Goal: Use online tool/utility: Utilize a website feature to perform a specific function

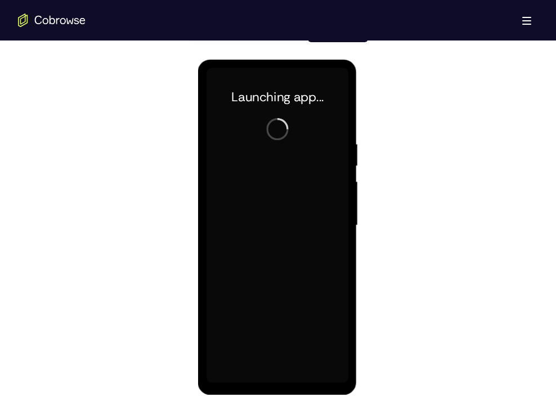
scroll to position [580, 0]
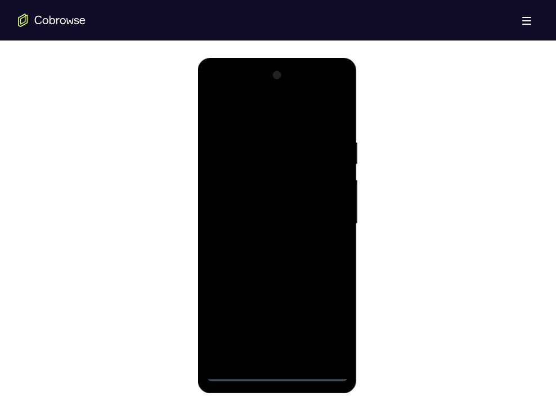
click at [279, 369] on div at bounding box center [277, 223] width 142 height 315
click at [279, 372] on div at bounding box center [277, 223] width 142 height 315
click at [325, 321] on div at bounding box center [277, 223] width 142 height 315
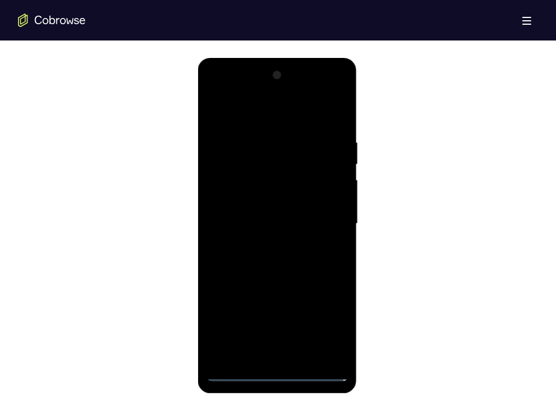
click at [236, 106] on div at bounding box center [277, 223] width 142 height 315
click at [322, 219] on div at bounding box center [277, 223] width 142 height 315
click at [267, 247] on div at bounding box center [277, 223] width 142 height 315
click at [280, 209] on div at bounding box center [277, 223] width 142 height 315
click at [276, 203] on div at bounding box center [277, 223] width 142 height 315
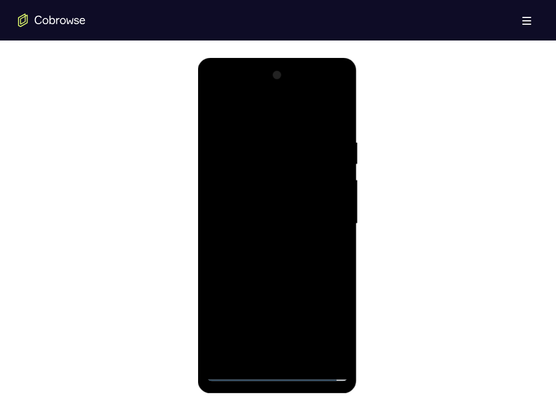
click at [235, 179] on div at bounding box center [277, 223] width 142 height 315
click at [239, 199] on div at bounding box center [277, 223] width 142 height 315
click at [240, 215] on div at bounding box center [277, 223] width 142 height 315
click at [244, 222] on div at bounding box center [277, 223] width 142 height 315
click at [256, 262] on div at bounding box center [277, 223] width 142 height 315
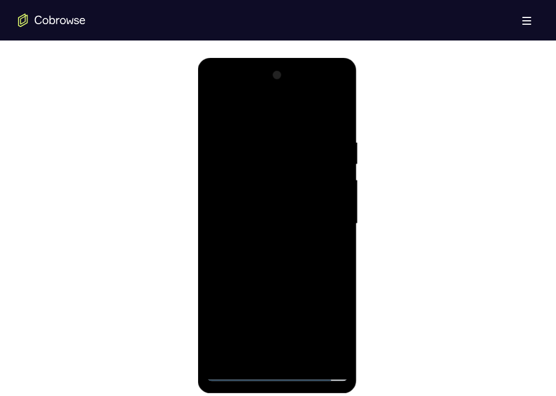
click at [258, 257] on div at bounding box center [277, 223] width 142 height 315
click at [256, 263] on div at bounding box center [277, 223] width 142 height 315
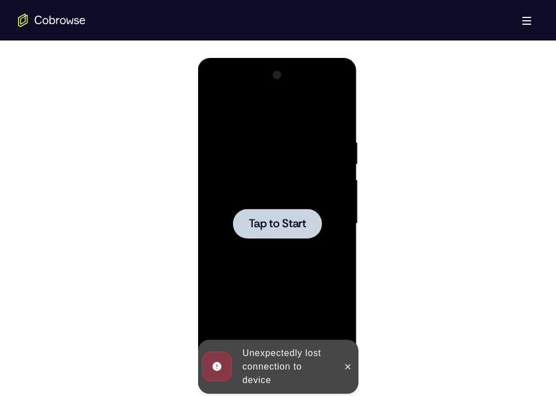
click at [265, 224] on span "Tap to Start" at bounding box center [276, 223] width 57 height 11
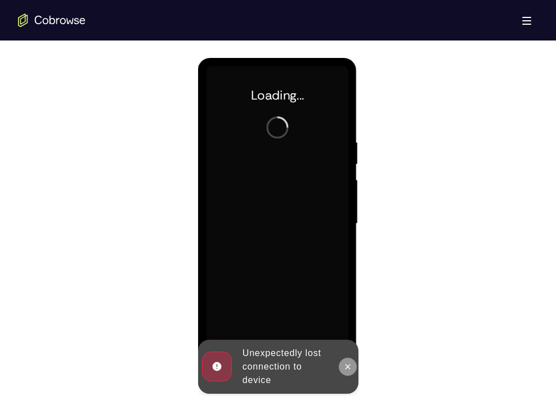
click at [348, 366] on icon at bounding box center [347, 366] width 5 height 5
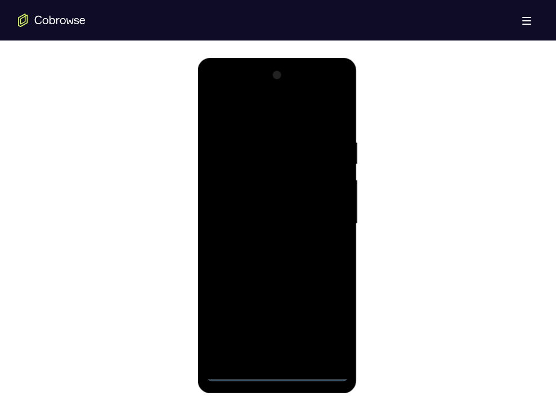
click at [274, 372] on div at bounding box center [277, 223] width 142 height 315
click at [319, 324] on div at bounding box center [277, 223] width 142 height 315
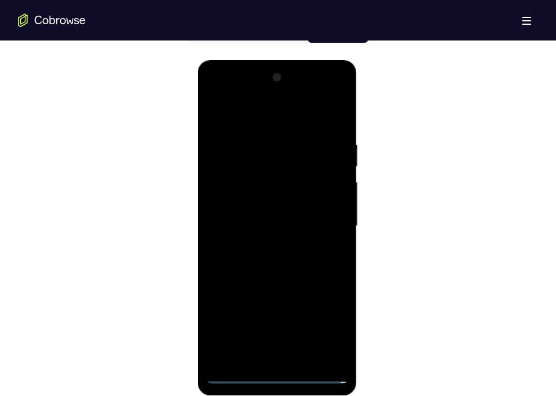
scroll to position [577, 0]
click at [241, 117] on div at bounding box center [277, 226] width 142 height 315
click at [328, 226] on div at bounding box center [277, 226] width 142 height 315
click at [272, 246] on div at bounding box center [277, 226] width 142 height 315
click at [285, 218] on div at bounding box center [277, 226] width 142 height 315
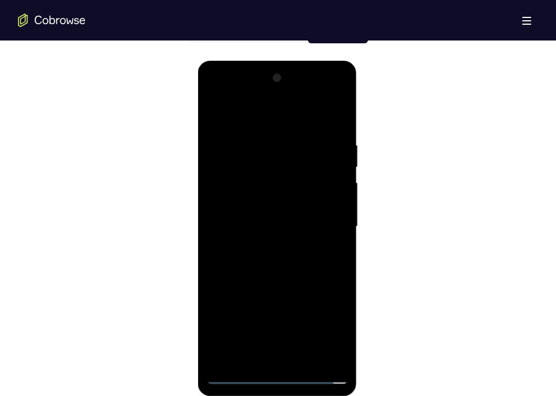
click at [278, 205] on div at bounding box center [277, 226] width 142 height 315
click at [270, 233] on div at bounding box center [277, 226] width 142 height 315
click at [257, 263] on div at bounding box center [277, 226] width 142 height 315
click at [261, 254] on div at bounding box center [277, 226] width 142 height 315
click at [266, 262] on div at bounding box center [277, 226] width 142 height 315
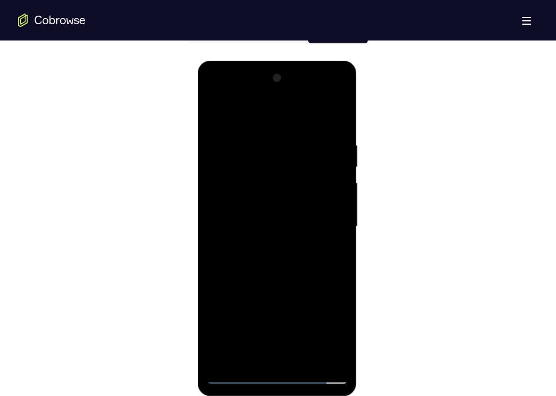
click at [336, 118] on div at bounding box center [277, 226] width 142 height 315
drag, startPoint x: 320, startPoint y: 286, endPoint x: 320, endPoint y: 215, distance: 71.5
click at [320, 215] on div at bounding box center [277, 226] width 142 height 315
click at [215, 310] on div at bounding box center [277, 226] width 142 height 315
click at [341, 207] on div at bounding box center [277, 226] width 142 height 315
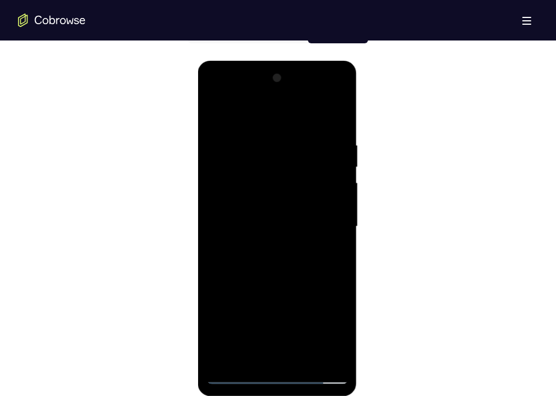
click at [341, 207] on div at bounding box center [277, 226] width 142 height 315
click at [306, 354] on div at bounding box center [277, 226] width 142 height 315
click at [288, 286] on div at bounding box center [277, 226] width 142 height 315
click at [287, 252] on div at bounding box center [277, 226] width 142 height 315
drag, startPoint x: 318, startPoint y: 293, endPoint x: 305, endPoint y: 182, distance: 111.7
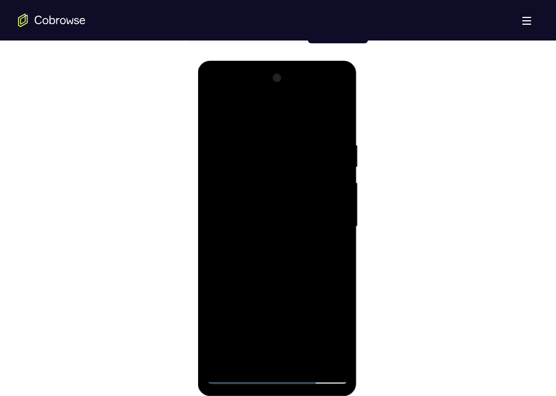
click at [305, 182] on div at bounding box center [277, 226] width 142 height 315
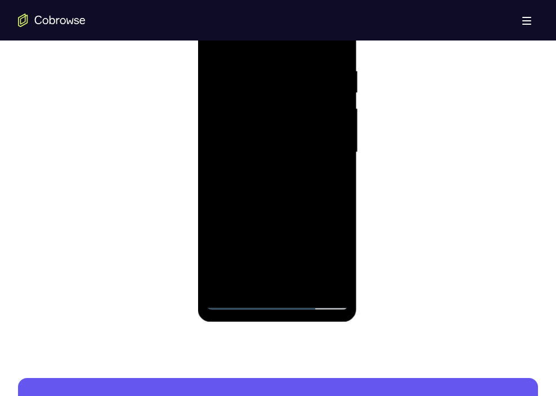
scroll to position [655, 0]
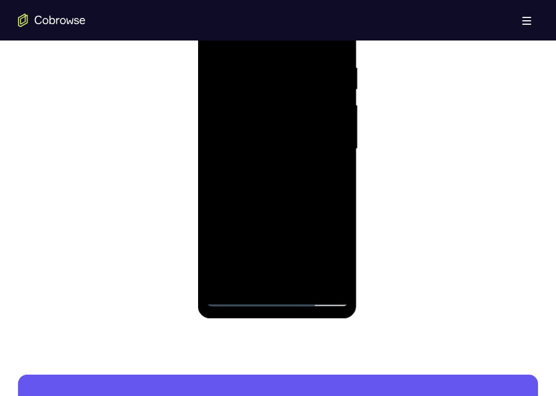
click at [278, 279] on div at bounding box center [277, 149] width 142 height 315
click at [245, 279] on div at bounding box center [277, 149] width 142 height 315
click at [277, 230] on div at bounding box center [277, 149] width 142 height 315
click at [331, 168] on div at bounding box center [277, 149] width 142 height 315
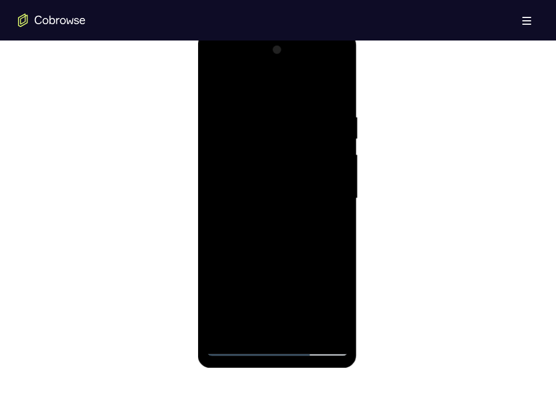
scroll to position [605, 0]
click at [299, 152] on div at bounding box center [277, 199] width 142 height 315
click at [297, 217] on div at bounding box center [277, 199] width 142 height 315
click at [255, 141] on div at bounding box center [277, 199] width 142 height 315
click at [215, 90] on div at bounding box center [277, 199] width 142 height 315
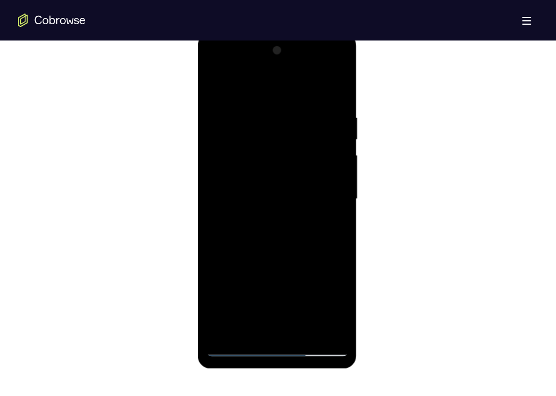
click at [218, 83] on div at bounding box center [277, 199] width 142 height 315
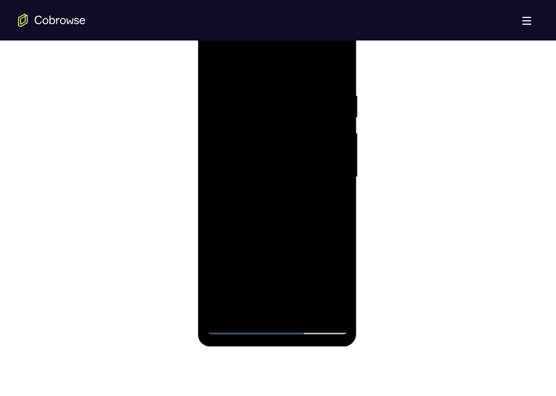
click at [276, 309] on div at bounding box center [277, 177] width 142 height 315
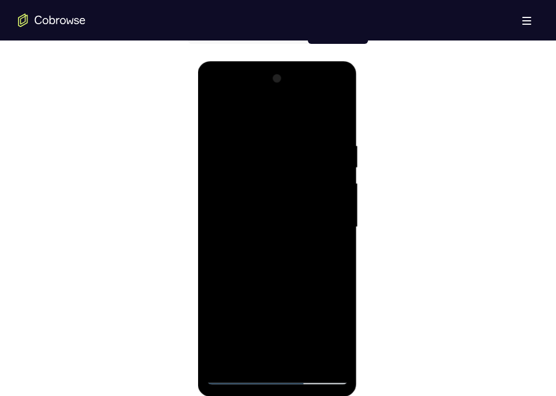
scroll to position [592, 0]
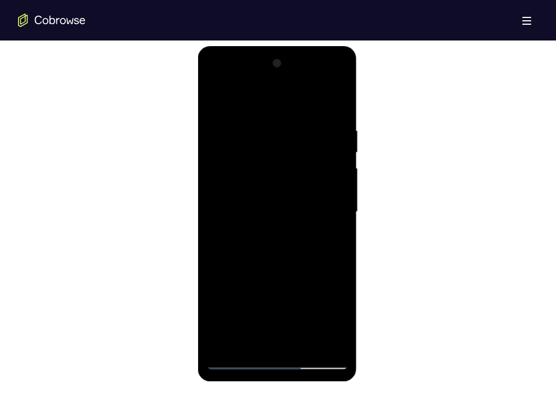
drag, startPoint x: 305, startPoint y: 284, endPoint x: 292, endPoint y: 84, distance: 200.3
click at [292, 84] on div at bounding box center [277, 212] width 142 height 315
drag, startPoint x: 310, startPoint y: 291, endPoint x: 288, endPoint y: 91, distance: 200.5
click at [288, 91] on div at bounding box center [277, 212] width 142 height 315
drag, startPoint x: 310, startPoint y: 290, endPoint x: 304, endPoint y: 78, distance: 212.3
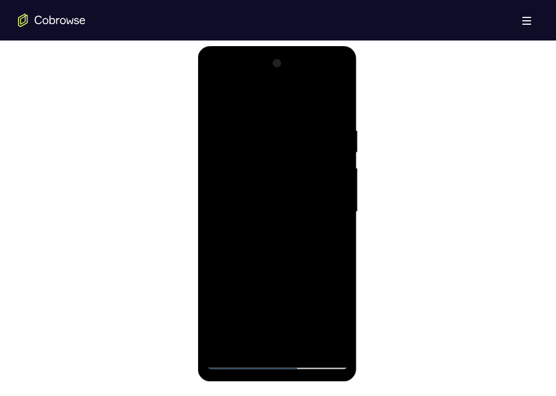
click at [304, 78] on div at bounding box center [277, 212] width 142 height 315
drag, startPoint x: 312, startPoint y: 288, endPoint x: 296, endPoint y: 77, distance: 212.3
click at [296, 77] on div at bounding box center [277, 212] width 142 height 315
drag, startPoint x: 304, startPoint y: 282, endPoint x: 305, endPoint y: 122, distance: 159.3
click at [305, 122] on div at bounding box center [277, 212] width 142 height 315
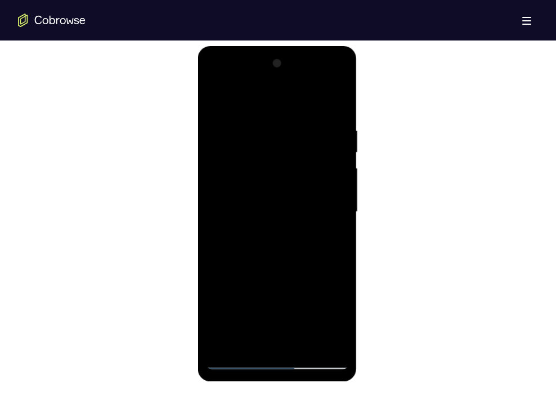
drag, startPoint x: 299, startPoint y: 293, endPoint x: 296, endPoint y: 110, distance: 183.6
click at [296, 110] on div at bounding box center [277, 212] width 142 height 315
drag, startPoint x: 310, startPoint y: 286, endPoint x: 310, endPoint y: 85, distance: 201.0
click at [310, 85] on div at bounding box center [277, 212] width 142 height 315
drag, startPoint x: 314, startPoint y: 290, endPoint x: 303, endPoint y: 59, distance: 231.7
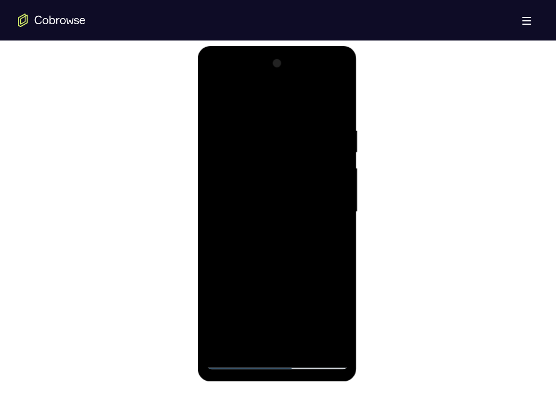
click at [303, 59] on div at bounding box center [277, 212] width 142 height 315
drag, startPoint x: 320, startPoint y: 296, endPoint x: 309, endPoint y: 75, distance: 221.6
click at [309, 75] on div at bounding box center [277, 212] width 142 height 315
drag, startPoint x: 302, startPoint y: 298, endPoint x: 288, endPoint y: 110, distance: 188.6
click at [288, 110] on div at bounding box center [277, 212] width 142 height 315
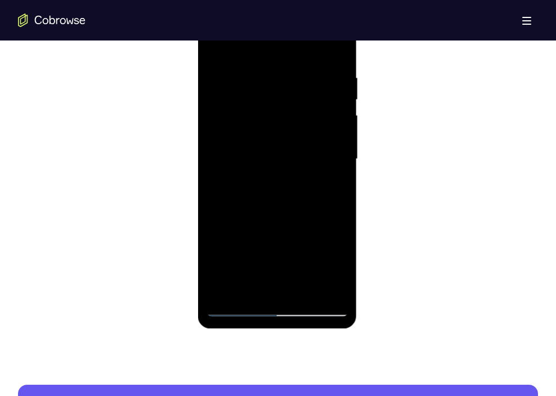
scroll to position [650, 0]
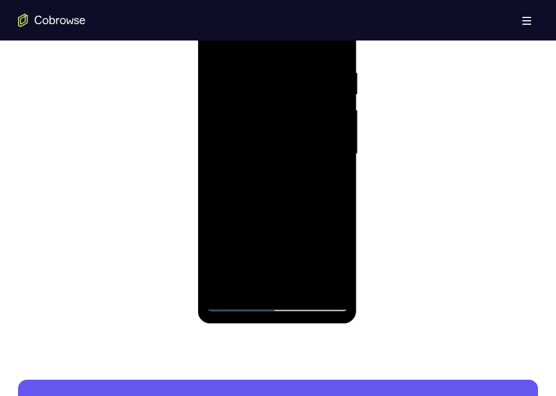
drag, startPoint x: 313, startPoint y: 245, endPoint x: 300, endPoint y: 72, distance: 173.9
click at [300, 72] on div at bounding box center [277, 154] width 142 height 315
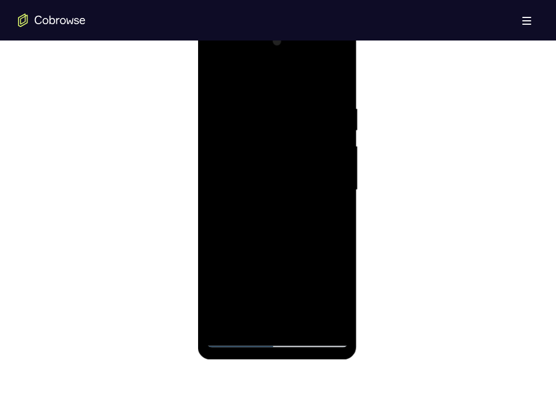
scroll to position [613, 0]
drag, startPoint x: 305, startPoint y: 298, endPoint x: 298, endPoint y: 34, distance: 264.1
click at [298, 34] on div at bounding box center [277, 191] width 142 height 315
drag, startPoint x: 305, startPoint y: 277, endPoint x: 304, endPoint y: 62, distance: 215.1
click at [304, 62] on div at bounding box center [277, 191] width 142 height 315
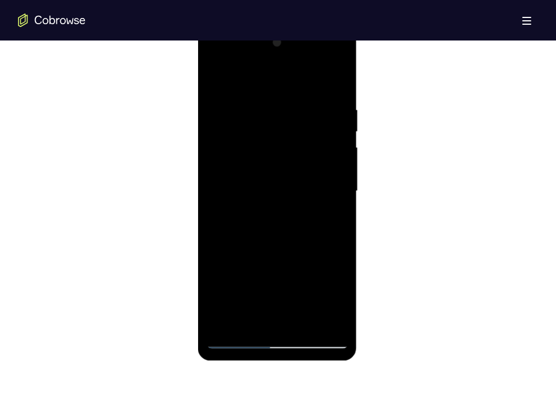
click at [341, 270] on div at bounding box center [277, 191] width 142 height 315
click at [242, 129] on div at bounding box center [277, 191] width 142 height 315
click at [285, 316] on div at bounding box center [277, 191] width 142 height 315
drag, startPoint x: 288, startPoint y: 262, endPoint x: 296, endPoint y: 24, distance: 238.9
click at [296, 25] on html "Online web based iOS Simulators and Android Emulators. Run iPhone, iPad, Mobile…" at bounding box center [278, 194] width 160 height 338
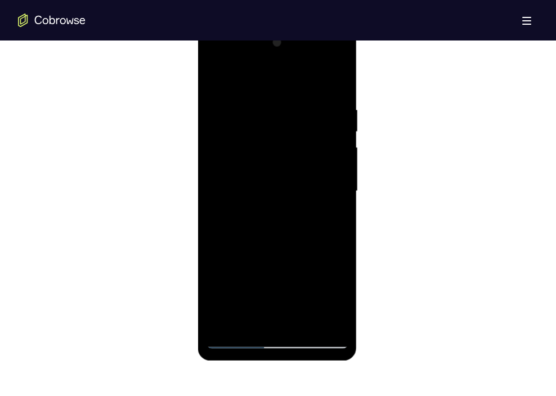
drag, startPoint x: 296, startPoint y: 252, endPoint x: 302, endPoint y: 17, distance: 235.4
click at [302, 25] on html "Online web based iOS Simulators and Android Emulators. Run iPhone, iPad, Mobile…" at bounding box center [278, 194] width 160 height 338
drag, startPoint x: 287, startPoint y: 271, endPoint x: 275, endPoint y: 69, distance: 202.4
click at [275, 69] on div at bounding box center [277, 191] width 142 height 315
drag, startPoint x: 304, startPoint y: 257, endPoint x: 292, endPoint y: 63, distance: 194.1
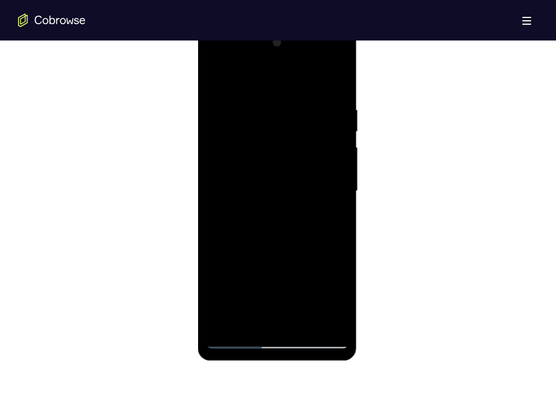
click at [292, 63] on div at bounding box center [277, 191] width 142 height 315
drag, startPoint x: 310, startPoint y: 279, endPoint x: 300, endPoint y: 52, distance: 227.7
click at [300, 52] on div at bounding box center [277, 191] width 142 height 315
drag, startPoint x: 315, startPoint y: 262, endPoint x: 305, endPoint y: 74, distance: 188.9
click at [305, 74] on div at bounding box center [277, 191] width 142 height 315
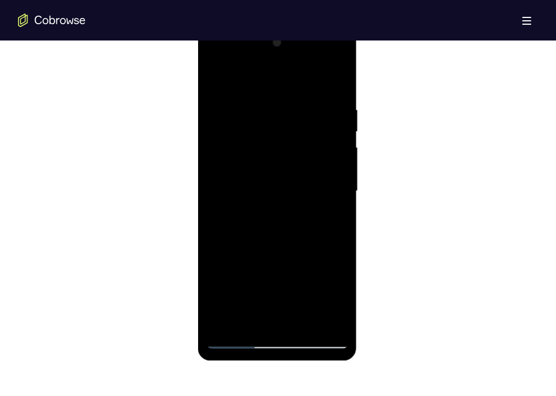
drag, startPoint x: 310, startPoint y: 278, endPoint x: 308, endPoint y: 53, distance: 225.2
click at [308, 53] on div at bounding box center [277, 191] width 142 height 315
drag, startPoint x: 301, startPoint y: 269, endPoint x: 293, endPoint y: 60, distance: 209.1
click at [293, 60] on div at bounding box center [277, 191] width 142 height 315
drag, startPoint x: 305, startPoint y: 270, endPoint x: 287, endPoint y: 38, distance: 232.1
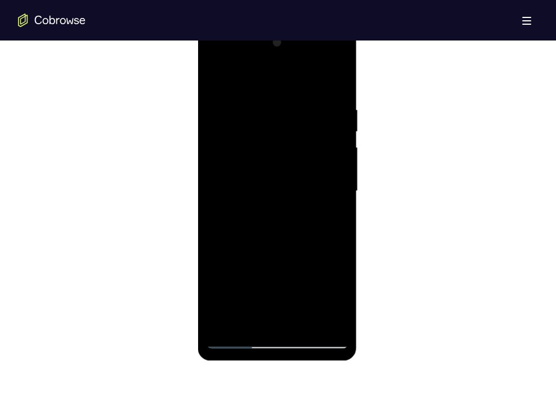
click at [287, 38] on div at bounding box center [277, 191] width 142 height 315
drag, startPoint x: 301, startPoint y: 258, endPoint x: 292, endPoint y: 74, distance: 184.4
click at [292, 74] on div at bounding box center [277, 191] width 142 height 315
drag, startPoint x: 305, startPoint y: 265, endPoint x: 312, endPoint y: 86, distance: 179.8
click at [312, 86] on div at bounding box center [277, 191] width 142 height 315
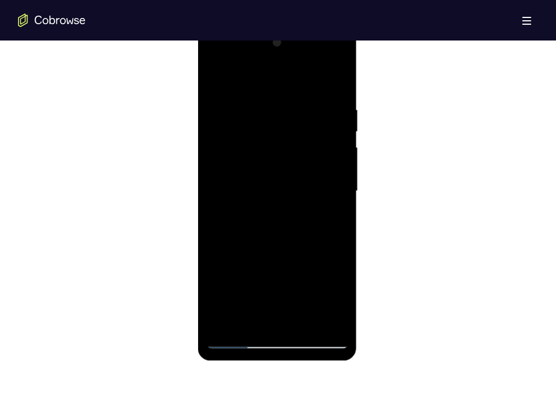
drag, startPoint x: 308, startPoint y: 279, endPoint x: 297, endPoint y: 52, distance: 227.2
click at [297, 52] on div at bounding box center [277, 191] width 142 height 315
drag, startPoint x: 305, startPoint y: 257, endPoint x: 298, endPoint y: 32, distance: 225.9
click at [298, 32] on div at bounding box center [277, 193] width 159 height 336
drag, startPoint x: 309, startPoint y: 275, endPoint x: 311, endPoint y: 70, distance: 204.4
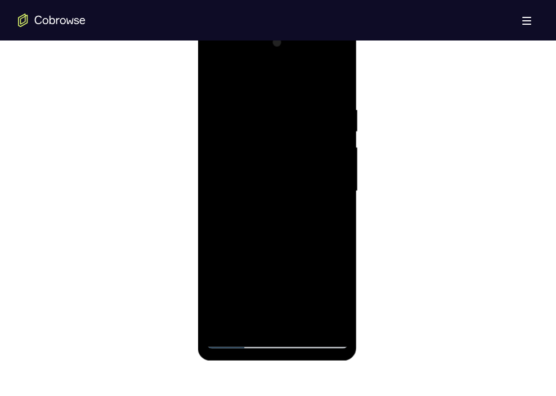
click at [311, 70] on div at bounding box center [277, 191] width 142 height 315
drag, startPoint x: 302, startPoint y: 277, endPoint x: 300, endPoint y: 29, distance: 248.3
click at [300, 29] on div at bounding box center [277, 193] width 159 height 336
drag, startPoint x: 296, startPoint y: 262, endPoint x: 299, endPoint y: 61, distance: 200.5
click at [299, 61] on div at bounding box center [277, 191] width 142 height 315
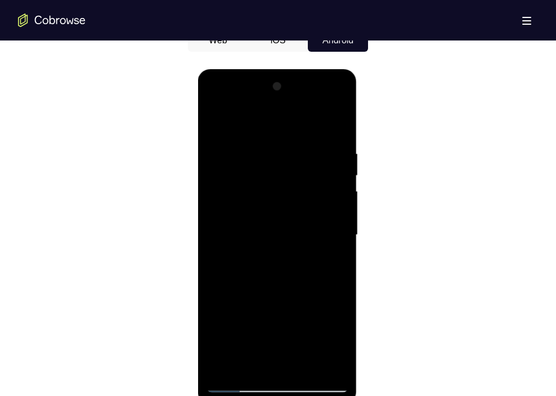
scroll to position [566, 0]
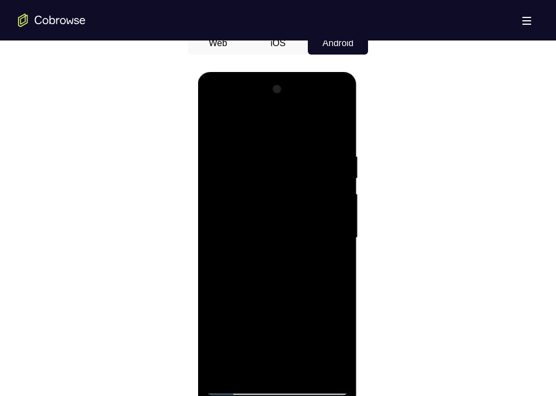
click at [336, 311] on div at bounding box center [277, 238] width 142 height 315
click at [230, 162] on div at bounding box center [277, 238] width 142 height 315
click at [279, 365] on div at bounding box center [277, 238] width 142 height 315
drag, startPoint x: 296, startPoint y: 325, endPoint x: 296, endPoint y: 117, distance: 208.3
click at [296, 117] on div at bounding box center [277, 238] width 142 height 315
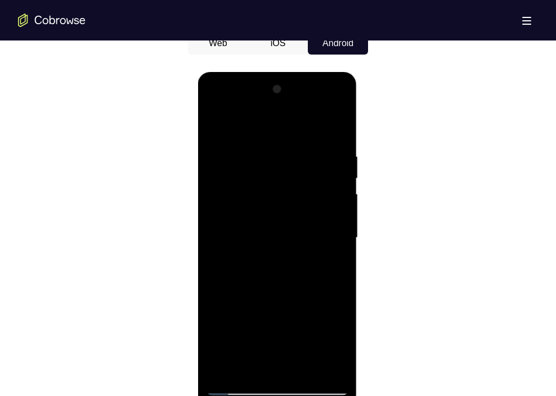
drag, startPoint x: 302, startPoint y: 295, endPoint x: 295, endPoint y: 100, distance: 195.5
click at [295, 100] on div at bounding box center [277, 238] width 142 height 315
drag, startPoint x: 309, startPoint y: 312, endPoint x: 301, endPoint y: 83, distance: 229.3
click at [301, 83] on div at bounding box center [277, 238] width 142 height 315
drag, startPoint x: 306, startPoint y: 320, endPoint x: 312, endPoint y: 114, distance: 205.6
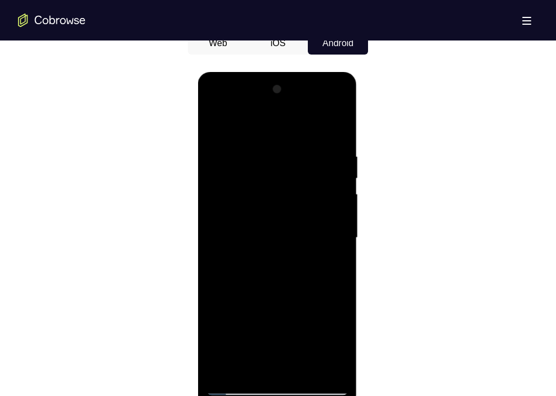
click at [312, 114] on div at bounding box center [277, 238] width 142 height 315
drag, startPoint x: 307, startPoint y: 328, endPoint x: 308, endPoint y: 75, distance: 252.2
click at [308, 75] on div at bounding box center [277, 240] width 159 height 336
drag, startPoint x: 315, startPoint y: 309, endPoint x: 309, endPoint y: 78, distance: 231.5
click at [309, 78] on div at bounding box center [277, 240] width 159 height 336
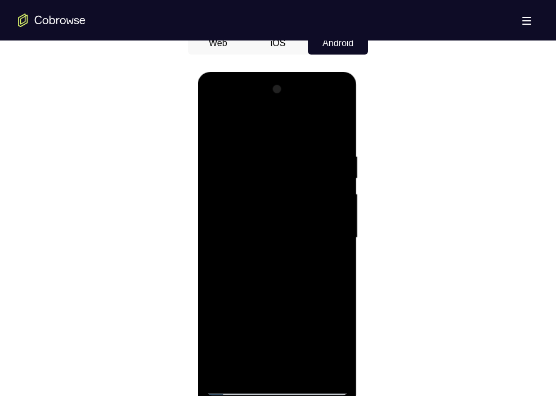
click at [222, 368] on div at bounding box center [277, 238] width 142 height 315
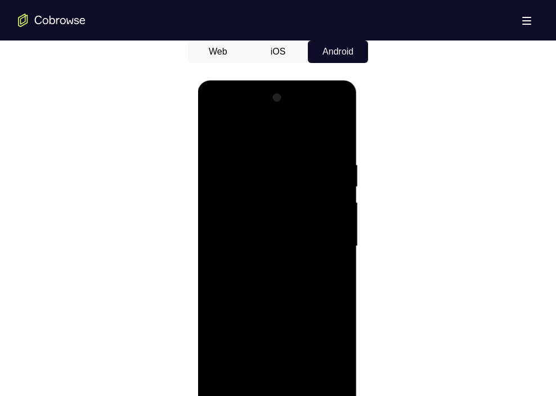
scroll to position [554, 0]
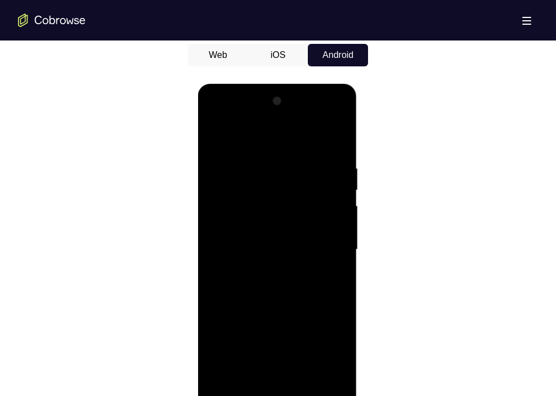
click at [264, 151] on div at bounding box center [277, 249] width 142 height 315
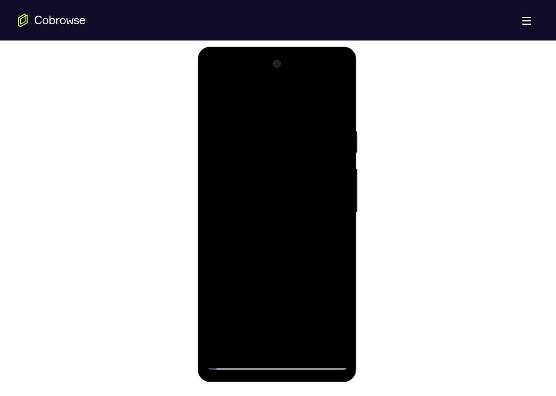
scroll to position [592, 0]
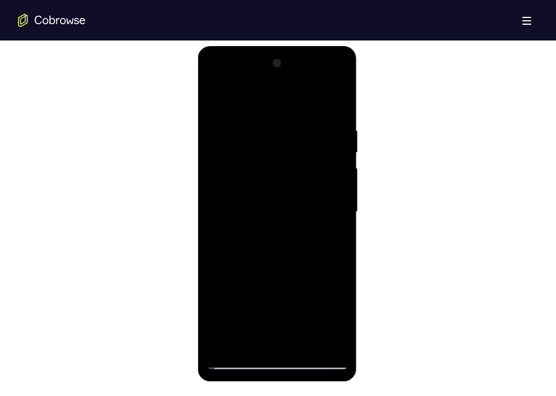
click at [334, 102] on div at bounding box center [277, 212] width 142 height 315
click at [306, 346] on div at bounding box center [277, 212] width 142 height 315
click at [320, 301] on div at bounding box center [277, 212] width 142 height 315
click at [219, 103] on div at bounding box center [277, 212] width 142 height 315
